Goal: Information Seeking & Learning: Learn about a topic

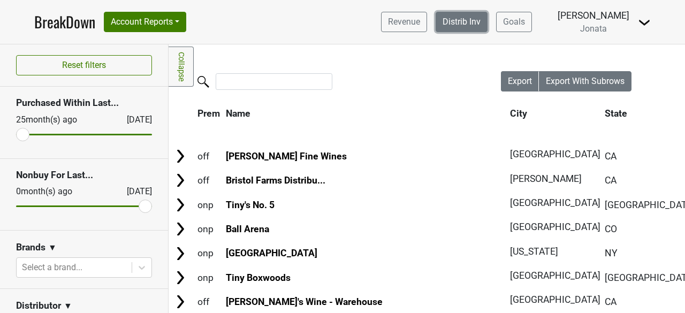
click at [484, 16] on link "Distrib Inv" at bounding box center [462, 22] width 52 height 20
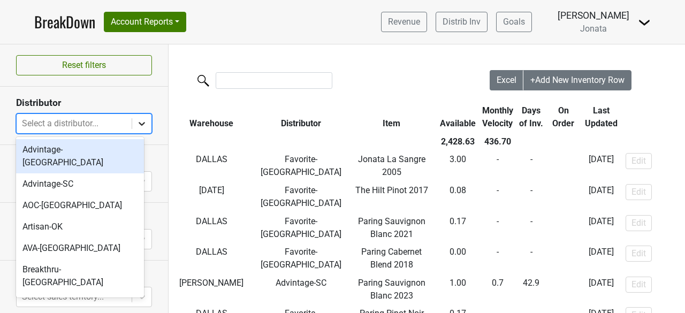
click at [139, 122] on icon at bounding box center [142, 124] width 6 height 4
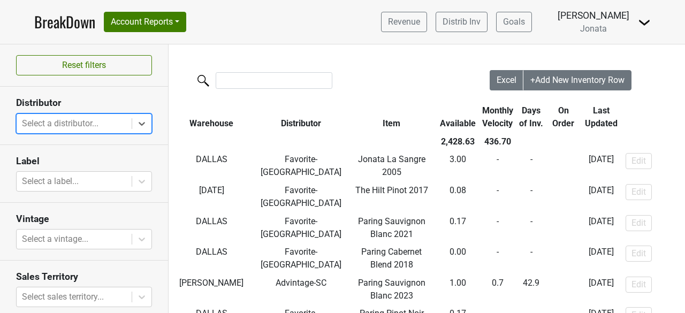
click at [44, 123] on div at bounding box center [74, 123] width 104 height 15
type input "mav"
click at [90, 92] on section "Distributor 0 results available for search term mav. Use Up and Down to choose …" at bounding box center [84, 116] width 168 height 58
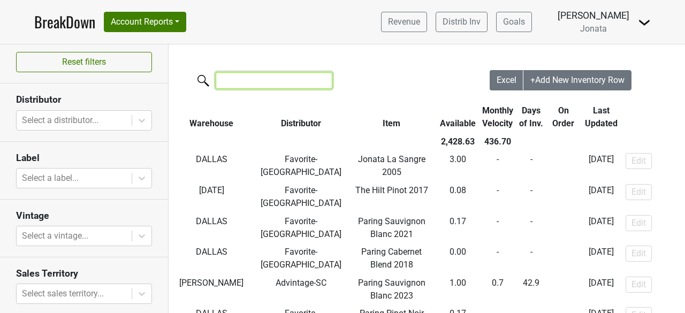
click at [241, 82] on input "search" at bounding box center [274, 80] width 117 height 17
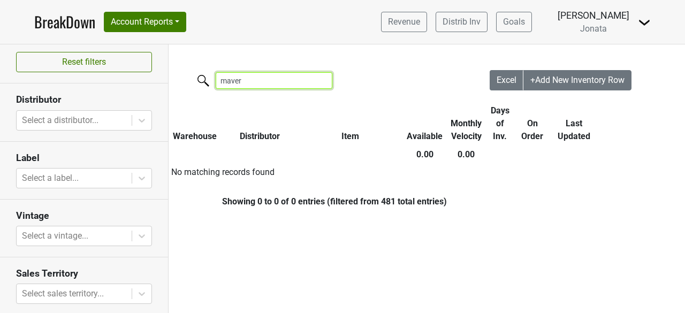
type input "maver"
click at [644, 21] on img at bounding box center [644, 22] width 13 height 13
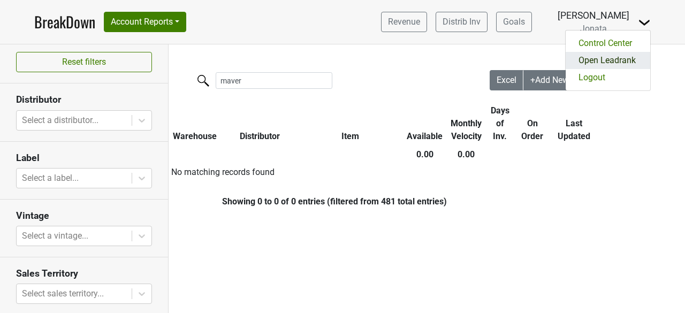
click at [612, 57] on link "Open Leadrank" at bounding box center [608, 60] width 85 height 17
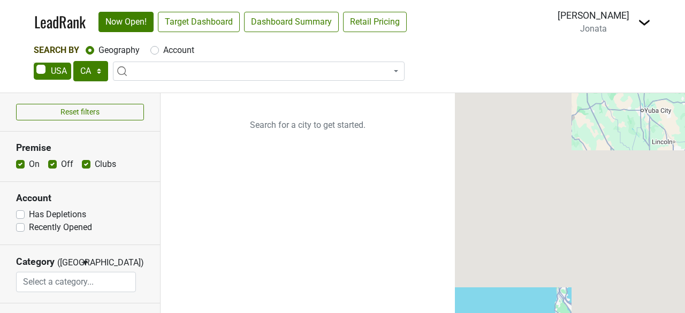
select select "CA"
select select
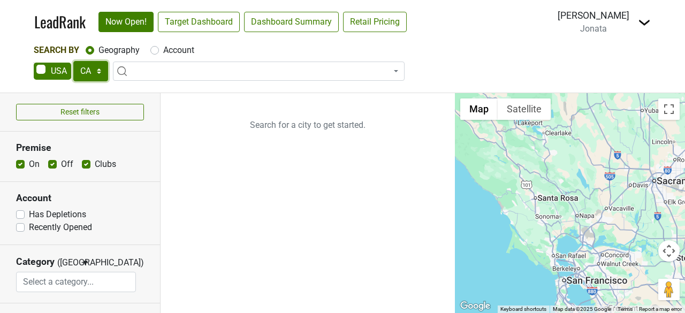
click at [98, 68] on select "AK AL AR AZ CA CO CT DC DE FL GA HI IA ID IL IN KS KY LA MA MD ME MI MN MO MS M…" at bounding box center [90, 71] width 35 height 20
select select "IL"
click at [73, 61] on select "AK AL AR AZ CA CO CT DC DE FL GA HI IA ID IL IN KS KY LA MA MD ME MI MN MO MS M…" at bounding box center [90, 71] width 35 height 20
click at [255, 193] on ul "Search for a city to get started." at bounding box center [308, 203] width 295 height 220
click at [162, 66] on span at bounding box center [259, 71] width 292 height 19
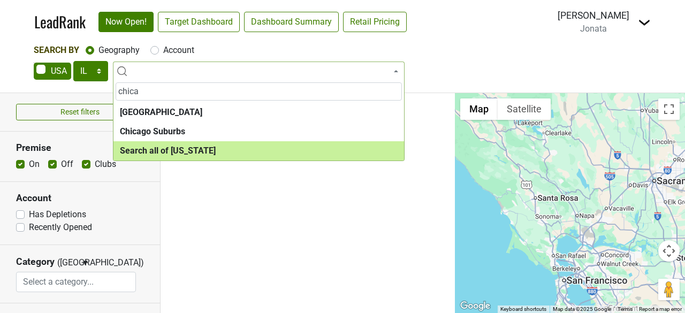
type input "chica"
select select "ALL_IL"
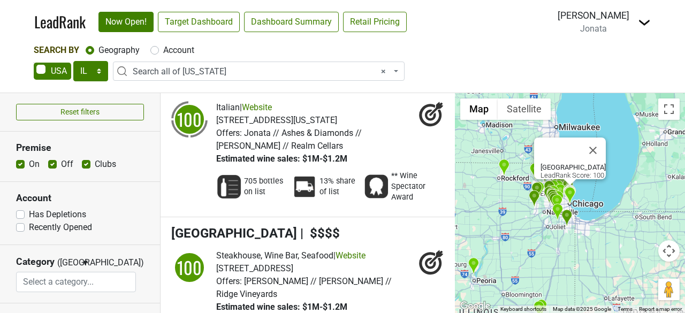
scroll to position [707, 0]
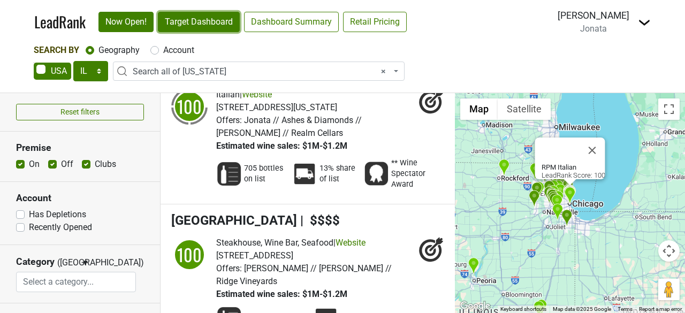
click at [207, 20] on link "Target Dashboard" at bounding box center [199, 22] width 82 height 20
click at [648, 24] on img at bounding box center [644, 22] width 13 height 13
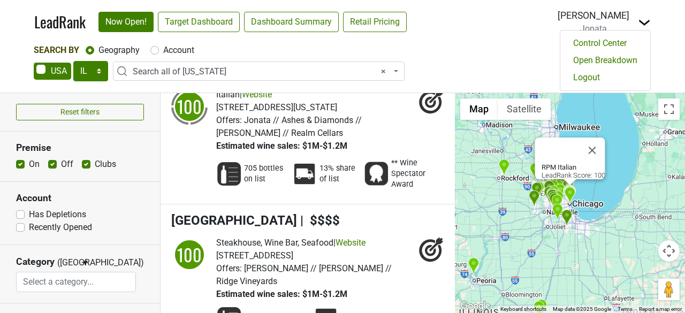
click at [440, 49] on div "Search By Geography Account" at bounding box center [343, 50] width 618 height 13
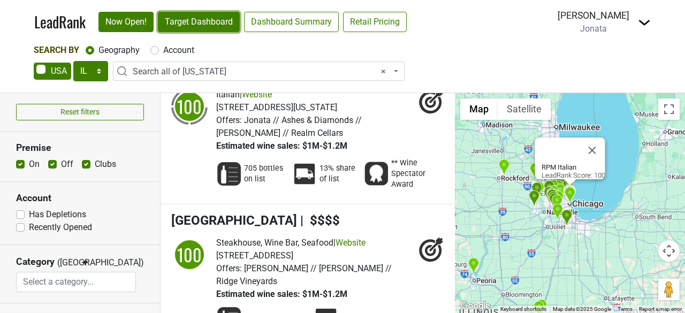
click at [215, 21] on link "Target Dashboard" at bounding box center [199, 22] width 82 height 20
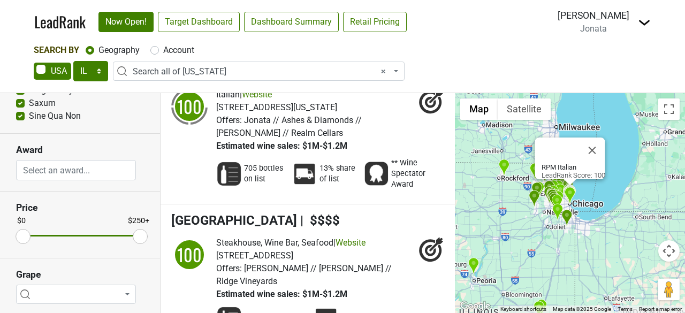
scroll to position [349, 0]
click at [123, 291] on span at bounding box center [76, 294] width 120 height 19
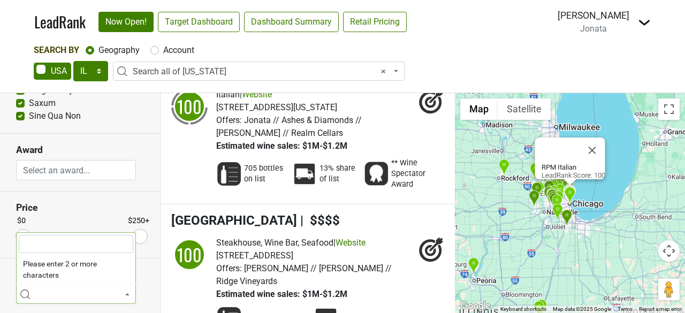
click at [82, 213] on section "Price $0 $250+" at bounding box center [80, 225] width 160 height 67
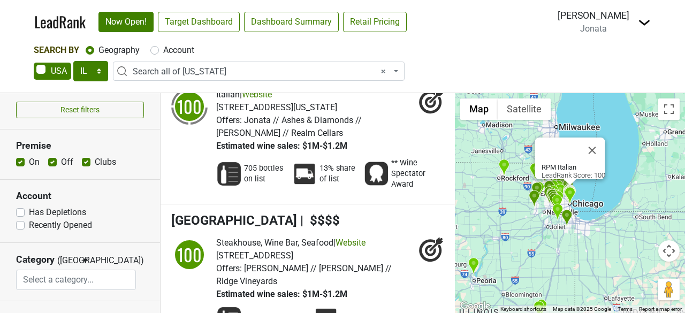
scroll to position [0, 0]
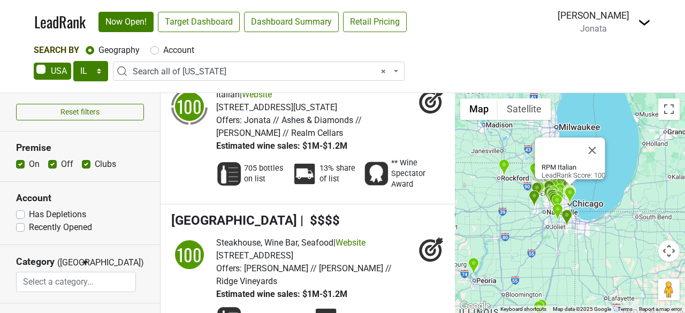
click at [594, 31] on span "Jonata" at bounding box center [593, 29] width 27 height 10
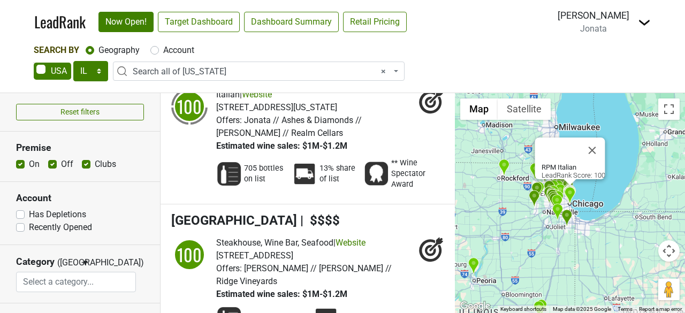
click at [643, 22] on img at bounding box center [644, 22] width 13 height 13
click at [497, 28] on nav "LeadRank Now Open! Target Dashboard Dashboard Summary Retail Pricing Loading...…" at bounding box center [343, 22] width 634 height 44
click at [213, 19] on link "Target Dashboard" at bounding box center [199, 22] width 82 height 20
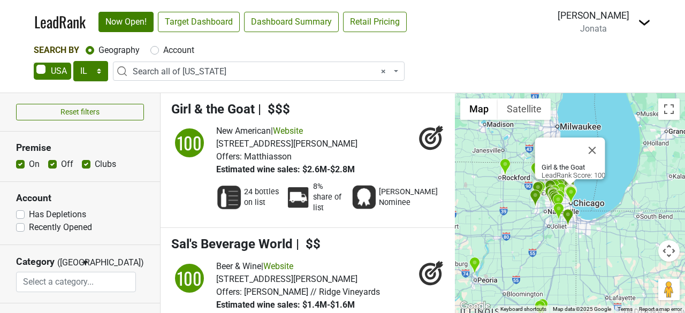
click at [644, 24] on img at bounding box center [644, 22] width 13 height 13
click at [527, 79] on div "AK AL AR AZ CA CO CT DC DE FL GA HI IA ID IL IN KS KY LA MA MD ME MI MN MO MS M…" at bounding box center [343, 72] width 618 height 22
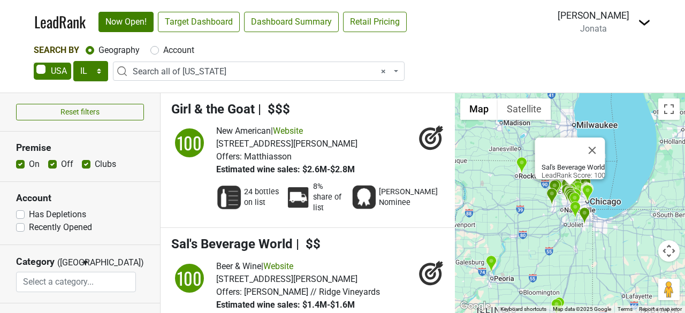
click at [644, 22] on img at bounding box center [644, 22] width 13 height 13
click at [516, 43] on nav "LeadRank Now Open! Target Dashboard Dashboard Summary Retail Pricing Loading...…" at bounding box center [343, 22] width 634 height 44
click at [647, 18] on img at bounding box center [644, 22] width 13 height 13
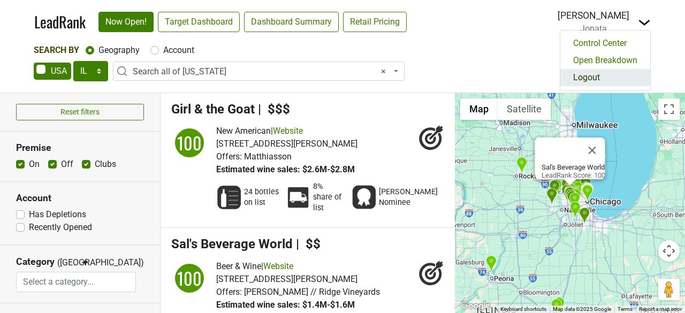
click at [586, 77] on link "Logout" at bounding box center [606, 77] width 90 height 17
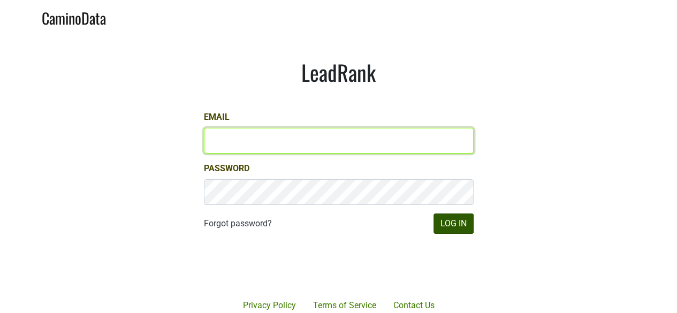
type input "james@jonata.com"
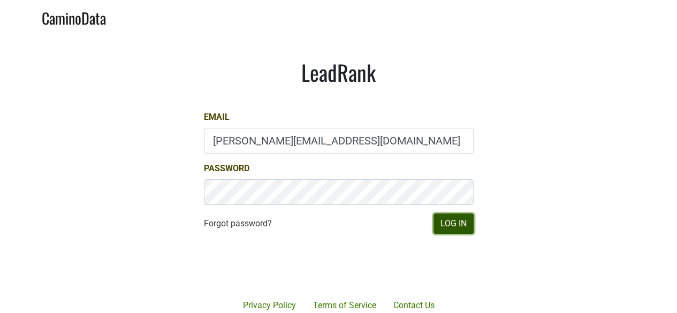
click at [454, 228] on button "Log In" at bounding box center [454, 224] width 40 height 20
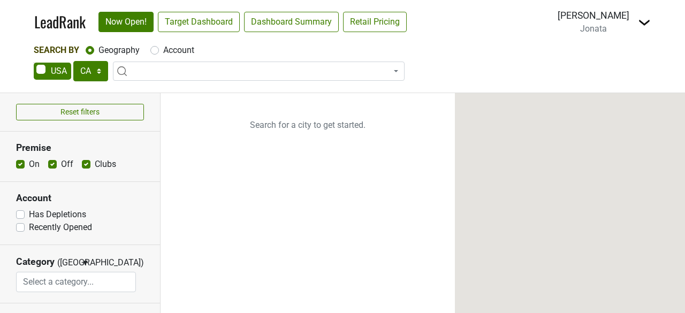
select select "CA"
select select
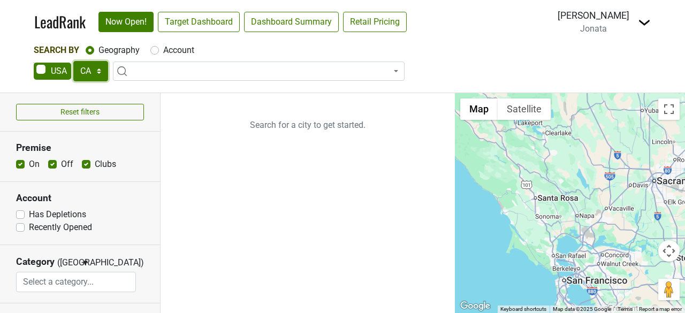
click at [97, 70] on select "AK AL AR AZ CA CO CT DC DE FL GA HI IA ID IL IN KS KY LA MA MD ME MI MN MO MS M…" at bounding box center [90, 71] width 35 height 20
select select "IL"
click at [73, 61] on select "AK AL AR AZ CA CO CT DC DE FL GA HI IA ID IL IN KS KY LA MA MD ME MI MN MO MS M…" at bounding box center [90, 71] width 35 height 20
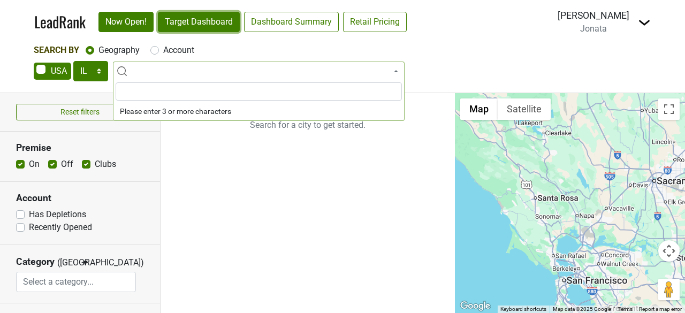
click at [200, 20] on link "Target Dashboard" at bounding box center [199, 22] width 82 height 20
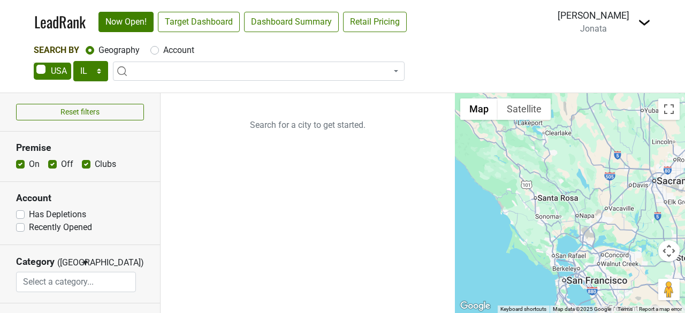
click at [646, 23] on img at bounding box center [644, 22] width 13 height 13
click at [58, 20] on link "LeadRank" at bounding box center [59, 22] width 51 height 22
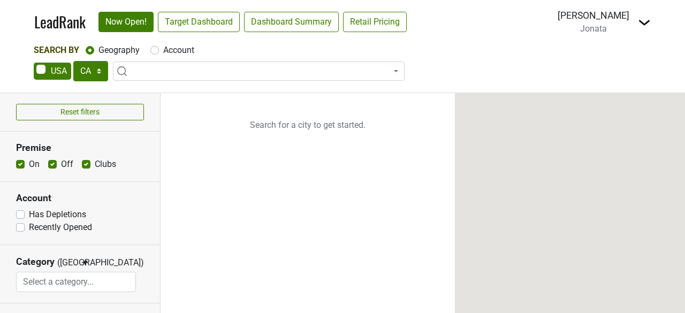
select select "CA"
select select
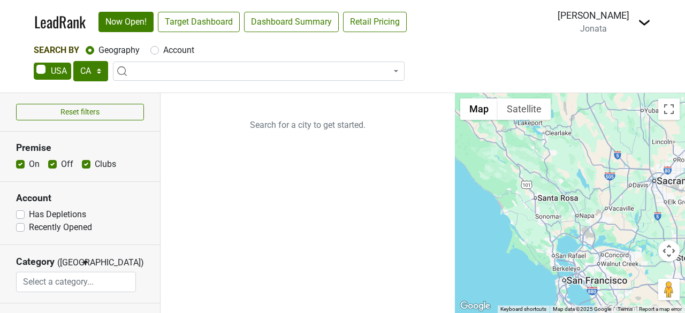
click at [607, 31] on span "Jonata" at bounding box center [593, 29] width 27 height 10
click at [648, 21] on img at bounding box center [644, 22] width 13 height 13
click at [511, 36] on nav "LeadRank Now Open! Target Dashboard Dashboard Summary Retail Pricing Loading...…" at bounding box center [343, 22] width 634 height 44
click at [605, 29] on span "Jonata" at bounding box center [593, 29] width 27 height 10
click at [648, 21] on img at bounding box center [644, 22] width 13 height 13
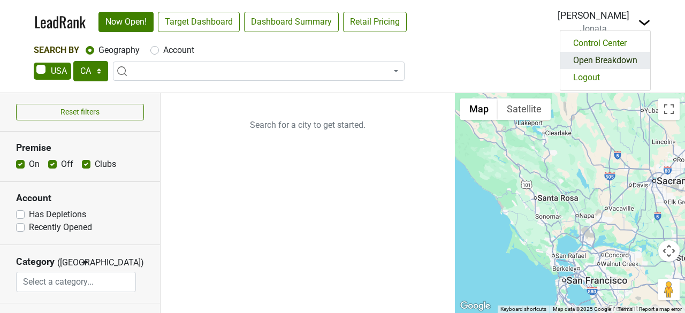
click at [603, 59] on link "Open Breakdown" at bounding box center [606, 60] width 90 height 17
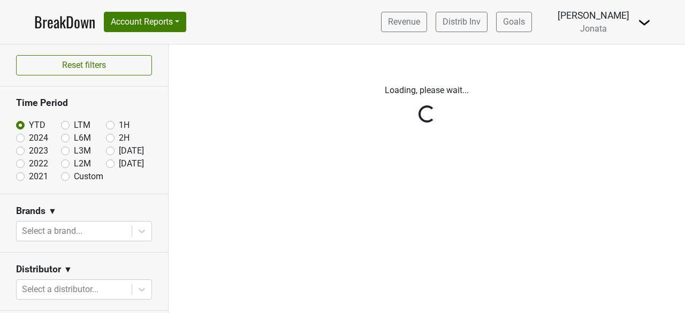
click at [645, 22] on img at bounding box center [644, 22] width 13 height 13
click at [667, 34] on header "BreakDown Account Reports SuperRanker Map Award Progress Chain Compliance CRM N…" at bounding box center [342, 22] width 685 height 44
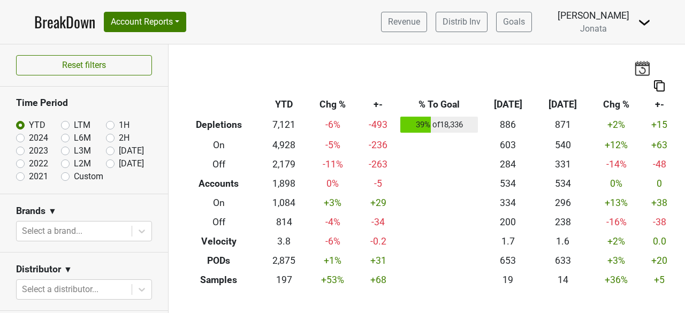
click at [645, 23] on img at bounding box center [644, 22] width 13 height 13
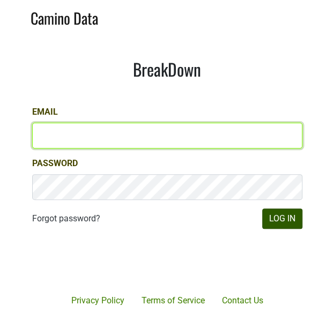
type input "[PERSON_NAME][EMAIL_ADDRESS][DOMAIN_NAME]"
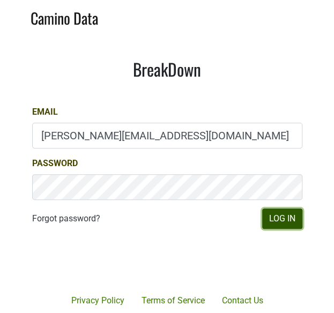
drag, startPoint x: 278, startPoint y: 219, endPoint x: 283, endPoint y: 223, distance: 6.1
click at [283, 223] on button "Log In" at bounding box center [282, 218] width 40 height 20
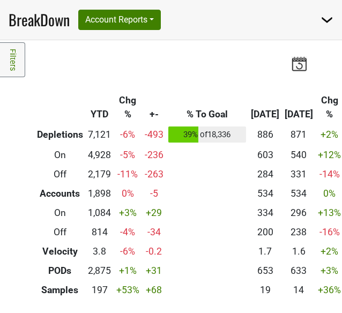
click at [11, 56] on link "Filters" at bounding box center [12, 59] width 25 height 35
click at [16, 59] on link "Filters" at bounding box center [12, 59] width 25 height 35
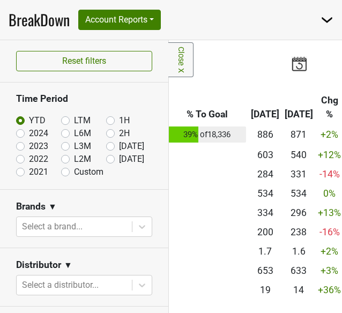
click at [292, 63] on img at bounding box center [299, 63] width 16 height 15
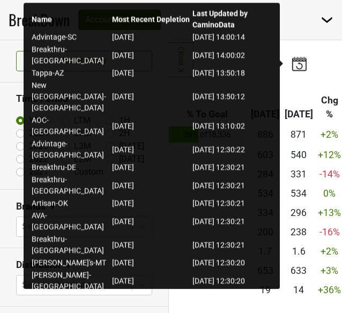
click at [292, 63] on img at bounding box center [299, 63] width 16 height 15
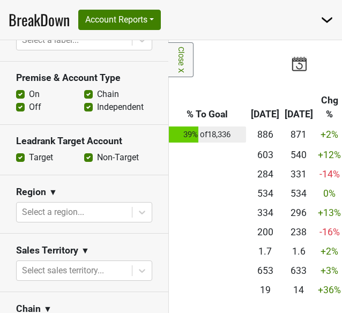
scroll to position [363, 0]
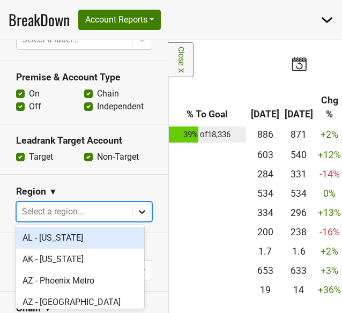
click at [137, 210] on icon at bounding box center [142, 211] width 11 height 11
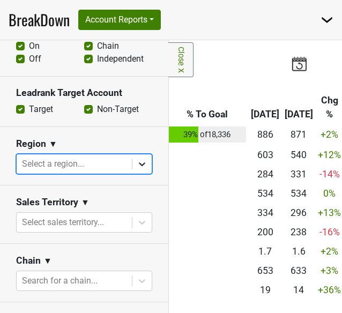
scroll to position [411, 0]
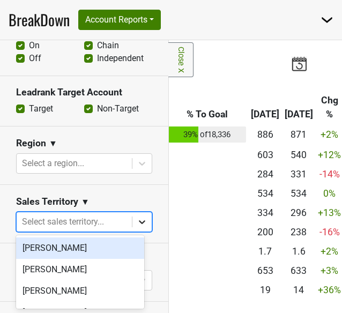
click at [137, 219] on icon at bounding box center [142, 221] width 11 height 11
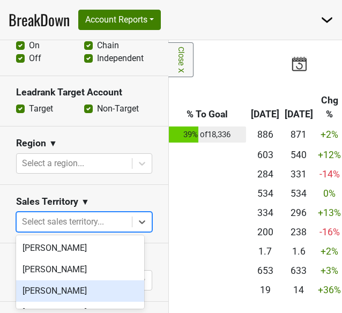
click at [57, 291] on div "[PERSON_NAME]" at bounding box center [80, 290] width 128 height 21
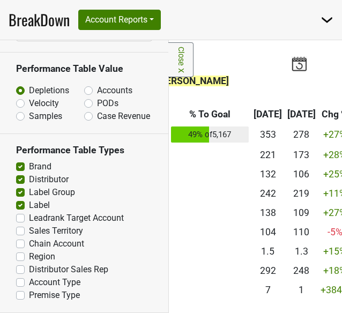
scroll to position [671, 0]
click at [29, 270] on label "Distributor Sales Rep" at bounding box center [68, 269] width 79 height 13
click at [22, 270] on input "Distributor Sales Rep" at bounding box center [20, 268] width 9 height 11
checkbox input "true"
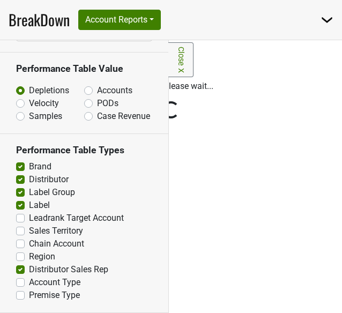
click at [20, 232] on div "Reset filters Time Period YTD LTM 1H 2024 L6M 2H 2023 L3M Jul '25 2022 L2M Aug …" at bounding box center [84, 176] width 169 height 273
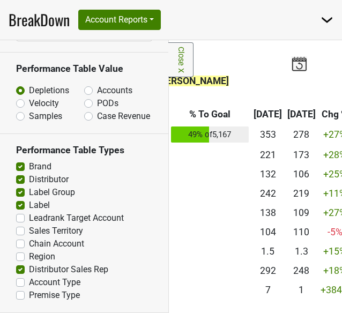
click at [29, 232] on label "Sales Territory" at bounding box center [56, 230] width 54 height 13
click at [17, 232] on input "Sales Territory" at bounding box center [20, 229] width 9 height 11
checkbox input "true"
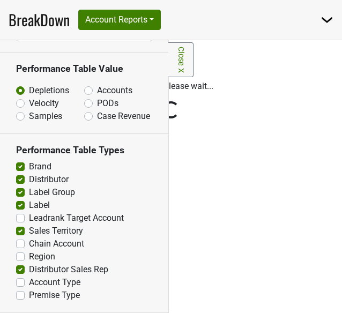
click at [29, 219] on label "Leadrank Target Account" at bounding box center [76, 218] width 95 height 13
click at [19, 219] on input "Leadrank Target Account" at bounding box center [20, 217] width 9 height 11
checkbox input "true"
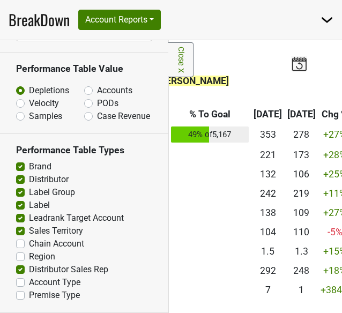
click at [176, 56] on link "Close X" at bounding box center [180, 59] width 25 height 35
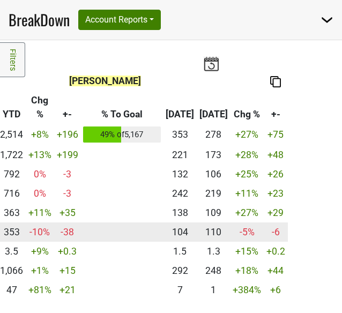
scroll to position [0, 103]
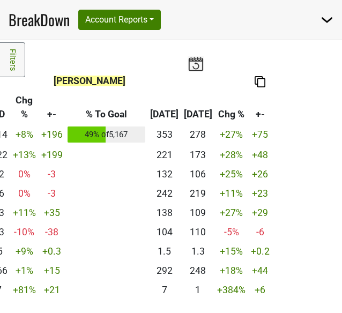
click at [188, 64] on img at bounding box center [195, 63] width 16 height 15
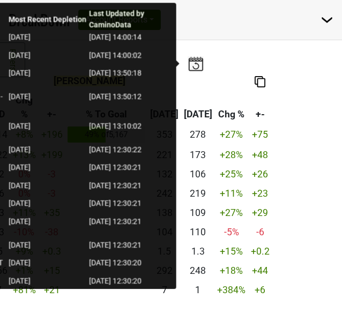
click at [188, 64] on img at bounding box center [195, 63] width 16 height 15
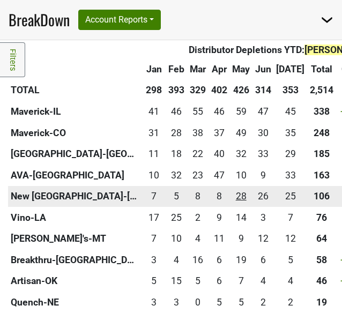
scroll to position [448, 0]
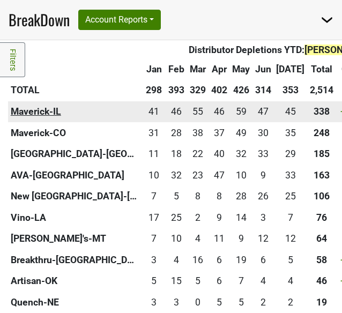
click at [30, 110] on th "Maverick-IL" at bounding box center [75, 111] width 134 height 21
click at [276, 112] on div "45.083 45" at bounding box center [290, 111] width 28 height 14
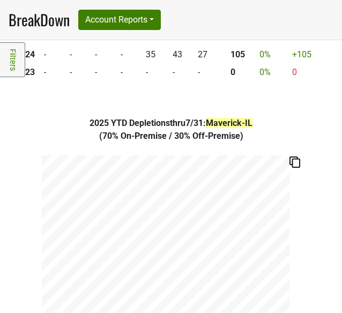
scroll to position [213, 0]
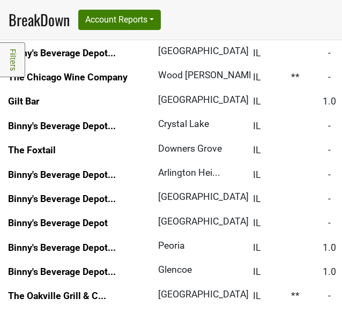
scroll to position [633, 0]
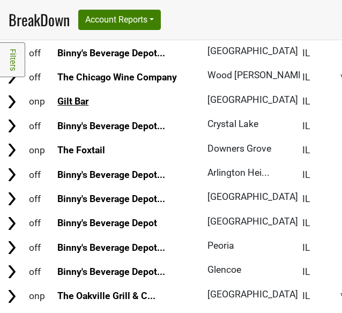
click at [74, 104] on link "Gilt Bar" at bounding box center [72, 101] width 31 height 11
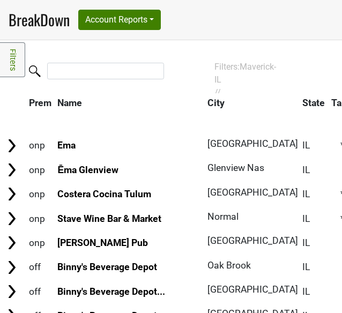
scroll to position [0, 0]
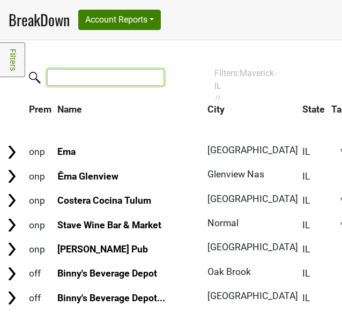
click at [65, 82] on input "search" at bounding box center [105, 77] width 117 height 17
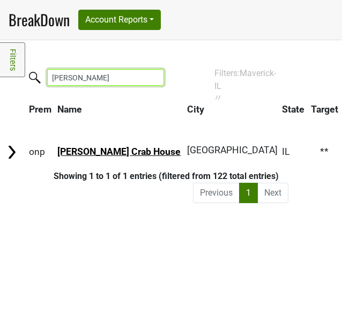
type input "shaw"
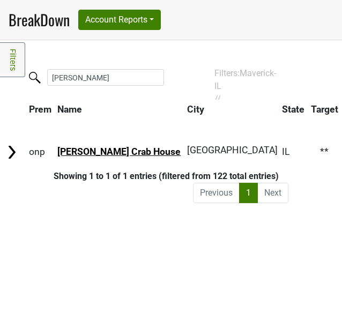
click at [89, 148] on link "Shaw's Crab House" at bounding box center [118, 151] width 123 height 11
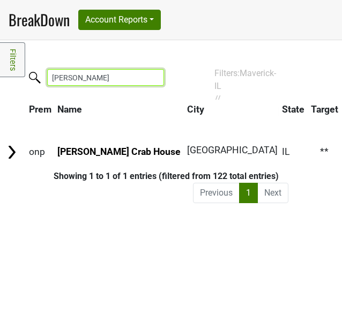
click at [150, 77] on input "shaw" at bounding box center [105, 77] width 117 height 17
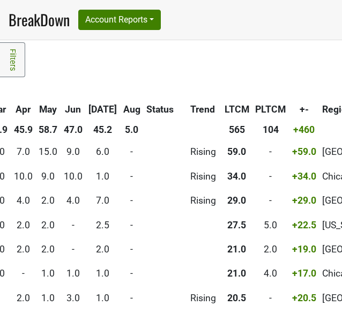
scroll to position [0, 586]
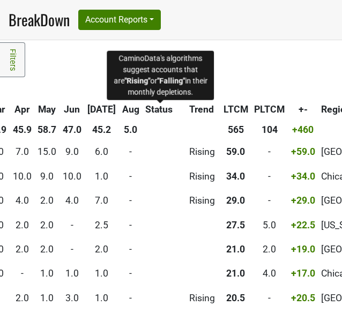
click at [189, 110] on span "Trend" at bounding box center [201, 109] width 25 height 11
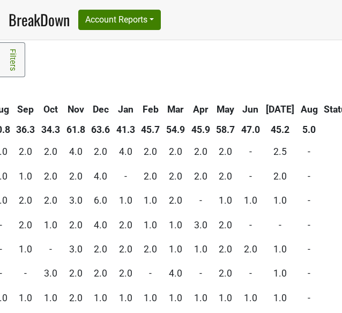
scroll to position [0, 493]
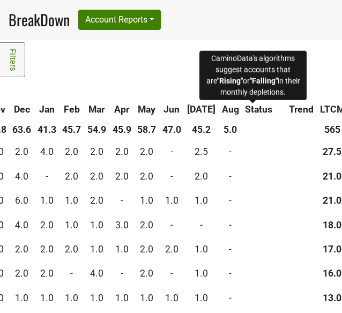
click at [289, 107] on span "Trend" at bounding box center [301, 109] width 25 height 11
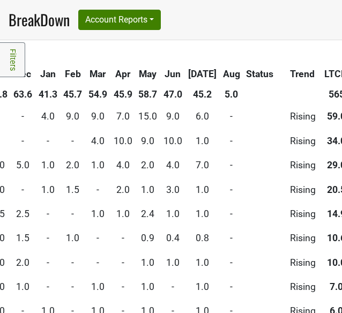
scroll to position [0, 485]
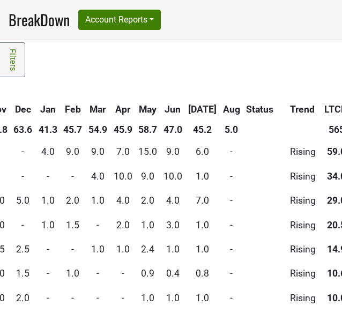
click at [220, 107] on th "Aug" at bounding box center [231, 109] width 22 height 19
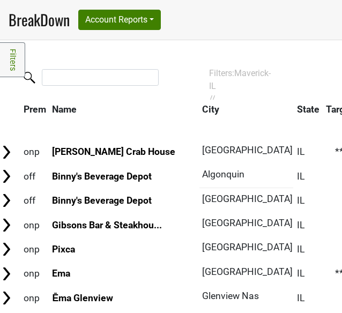
scroll to position [0, 0]
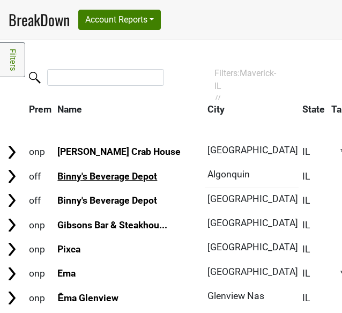
click at [110, 176] on link "Binny's Beverage Depot" at bounding box center [107, 176] width 100 height 11
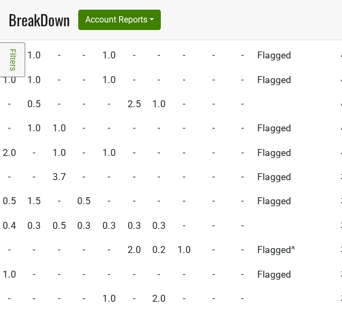
scroll to position [923, 474]
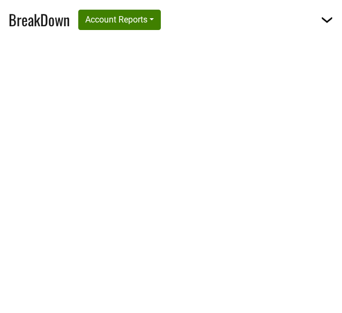
select select "CA"
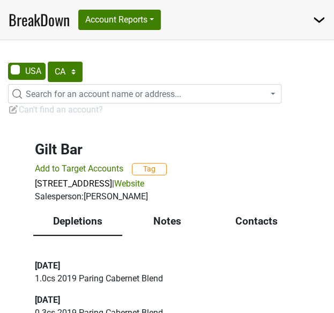
scroll to position [22, 0]
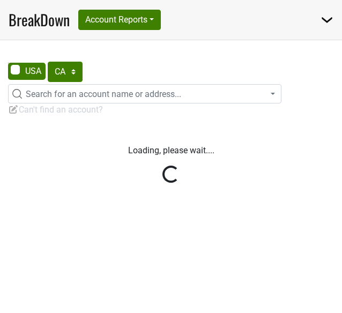
select select "CA"
